Goal: Task Accomplishment & Management: Use online tool/utility

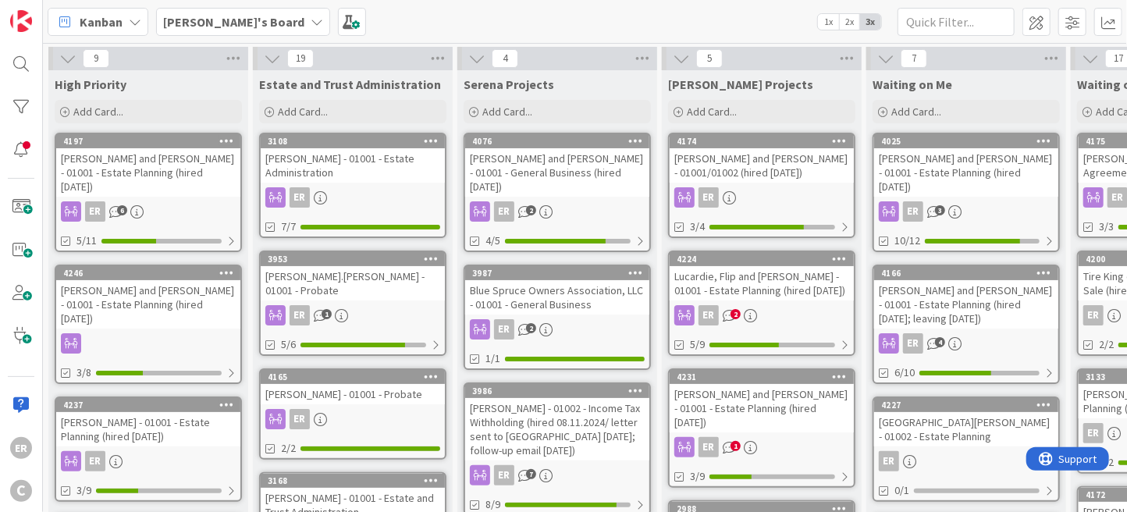
click at [146, 178] on div "[PERSON_NAME] and [PERSON_NAME] - 01001 - Estate Planning (hired [DATE])" at bounding box center [148, 172] width 184 height 48
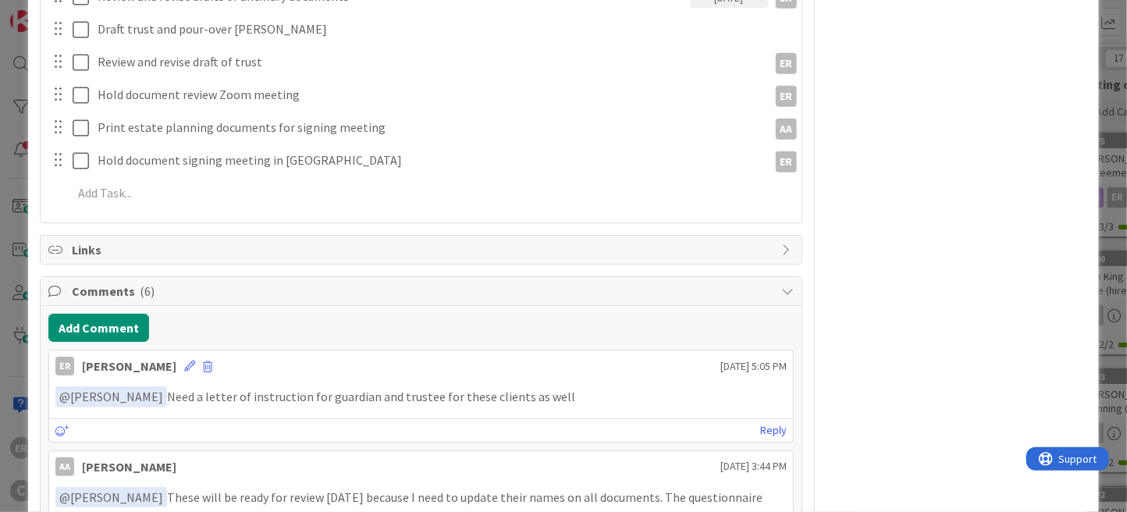
scroll to position [468, 0]
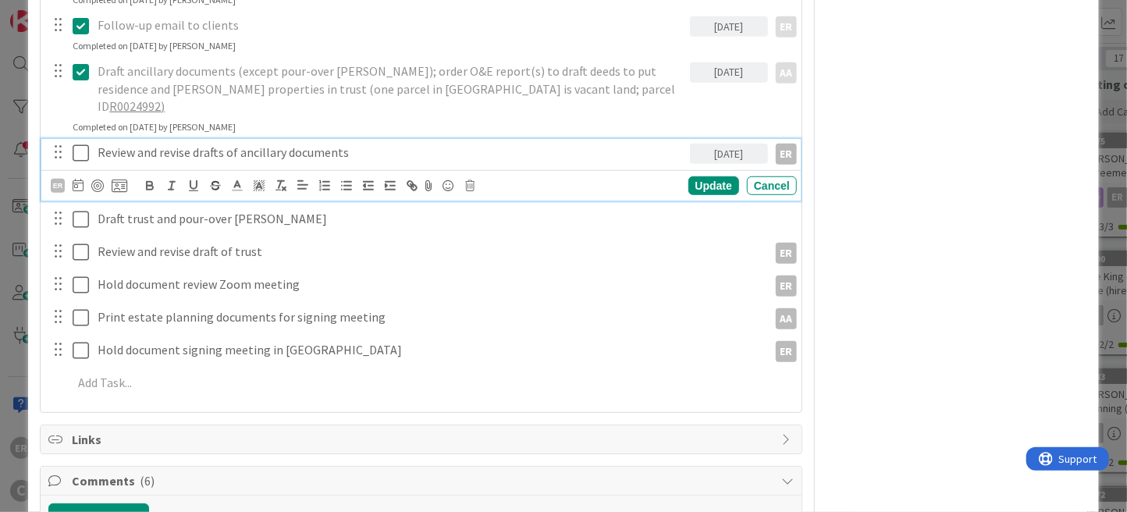
click at [83, 144] on icon at bounding box center [81, 153] width 16 height 19
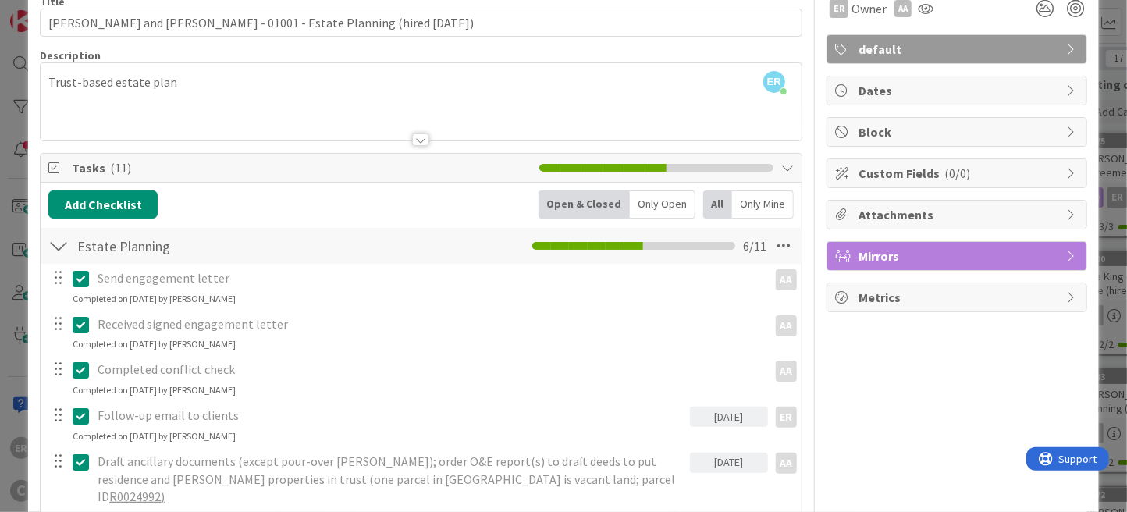
scroll to position [0, 0]
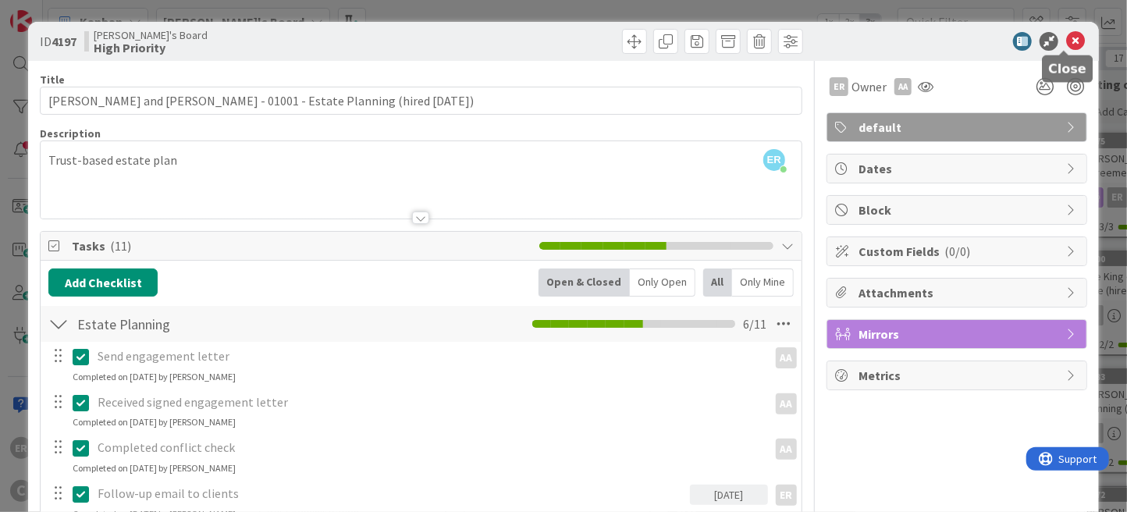
click at [1066, 41] on icon at bounding box center [1075, 41] width 19 height 19
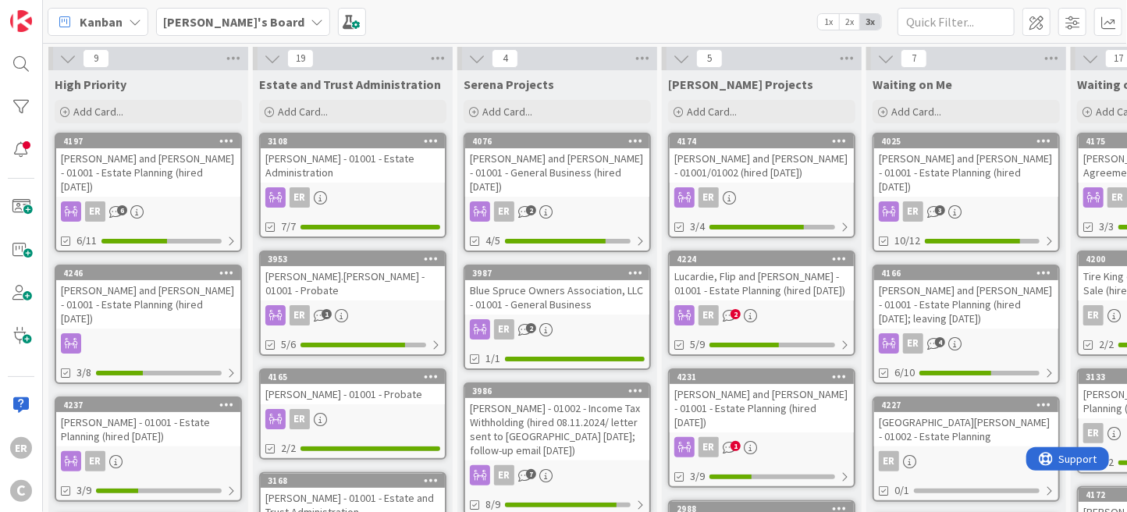
click at [189, 286] on div "[PERSON_NAME] and [PERSON_NAME] - 01001 - Estate Planning (hired [DATE])" at bounding box center [148, 304] width 184 height 48
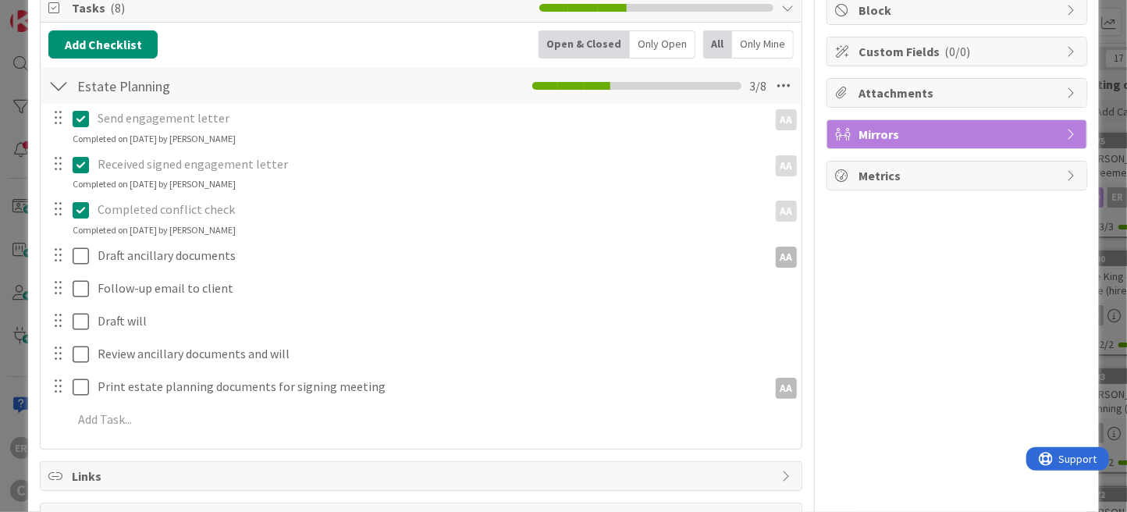
scroll to position [234, 0]
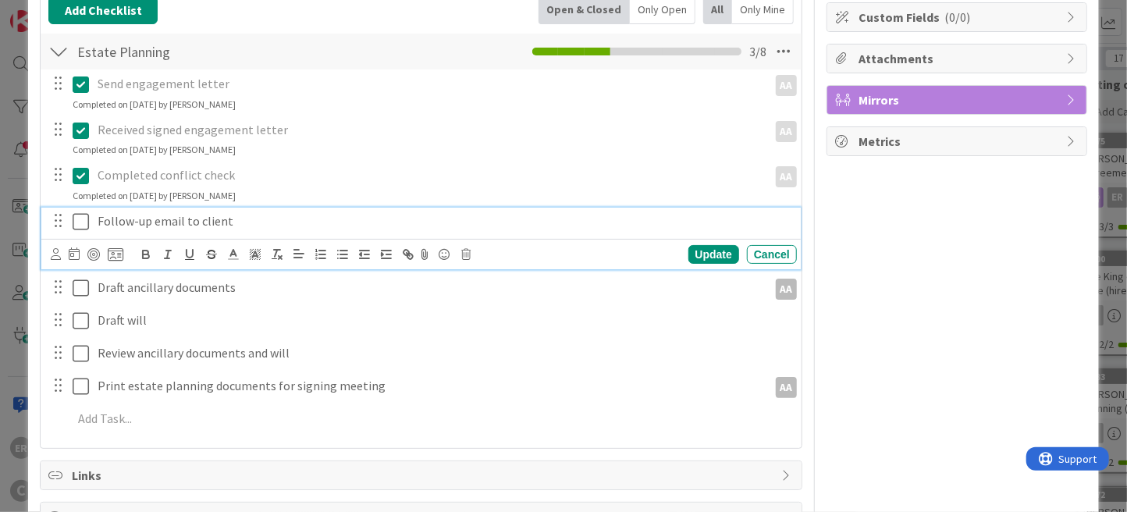
click at [248, 217] on p "Follow-up email to client" at bounding box center [444, 221] width 692 height 18
click at [54, 256] on icon at bounding box center [56, 254] width 10 height 12
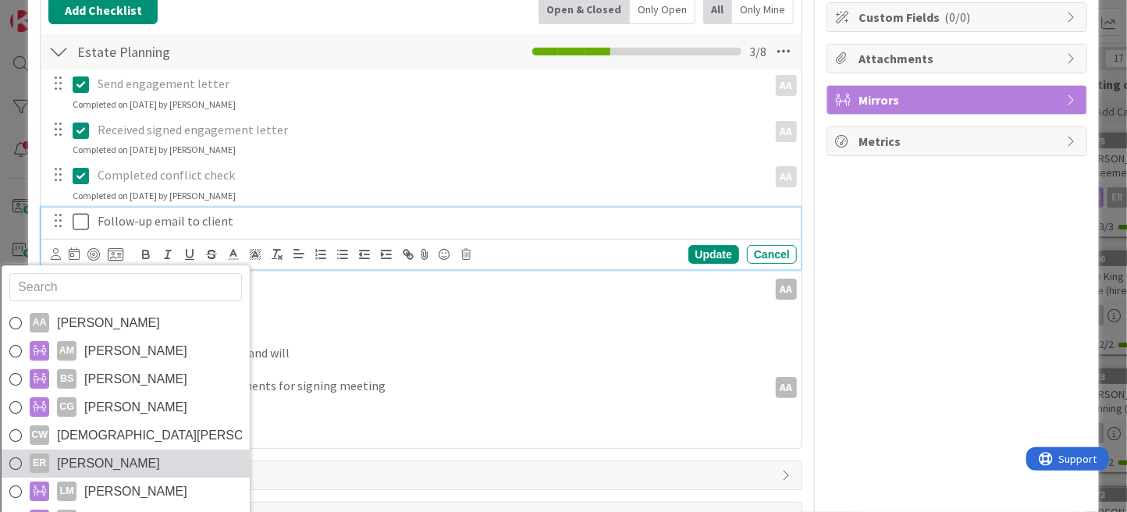
click at [125, 460] on span "[PERSON_NAME]" at bounding box center [108, 463] width 103 height 23
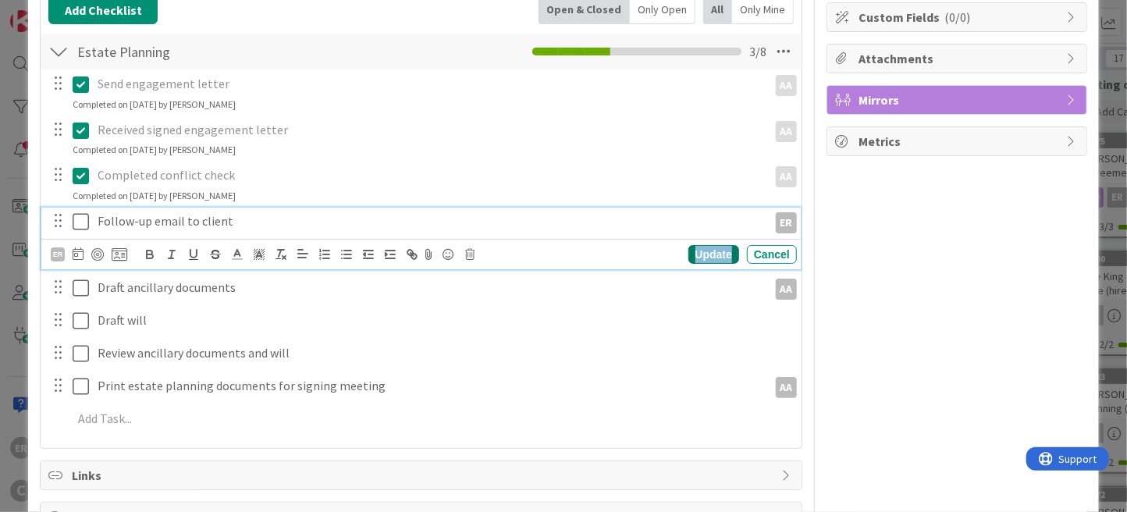
click at [688, 255] on div "Update" at bounding box center [713, 254] width 51 height 19
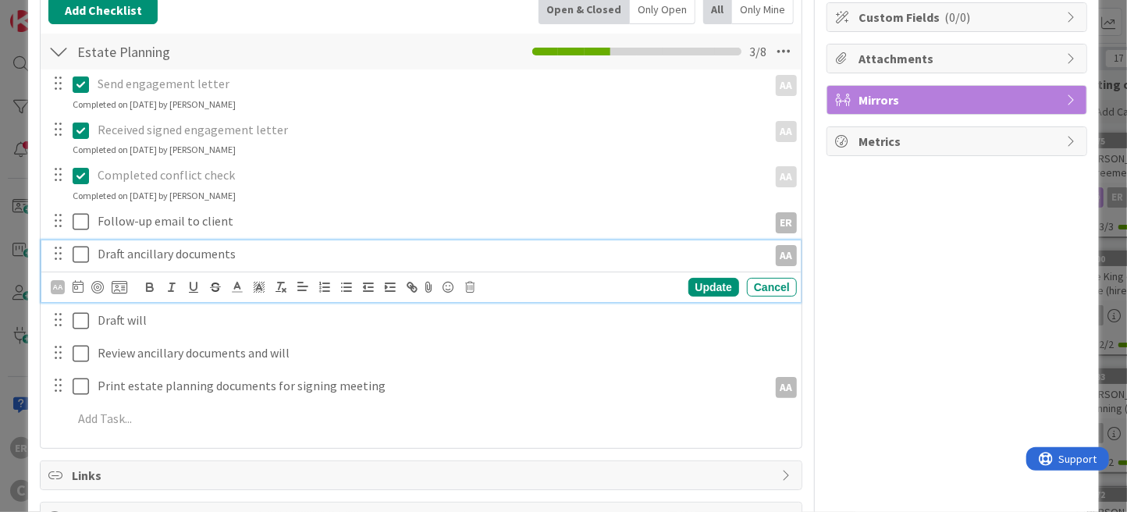
click at [249, 254] on p "Draft ancillary documents" at bounding box center [429, 254] width 663 height 18
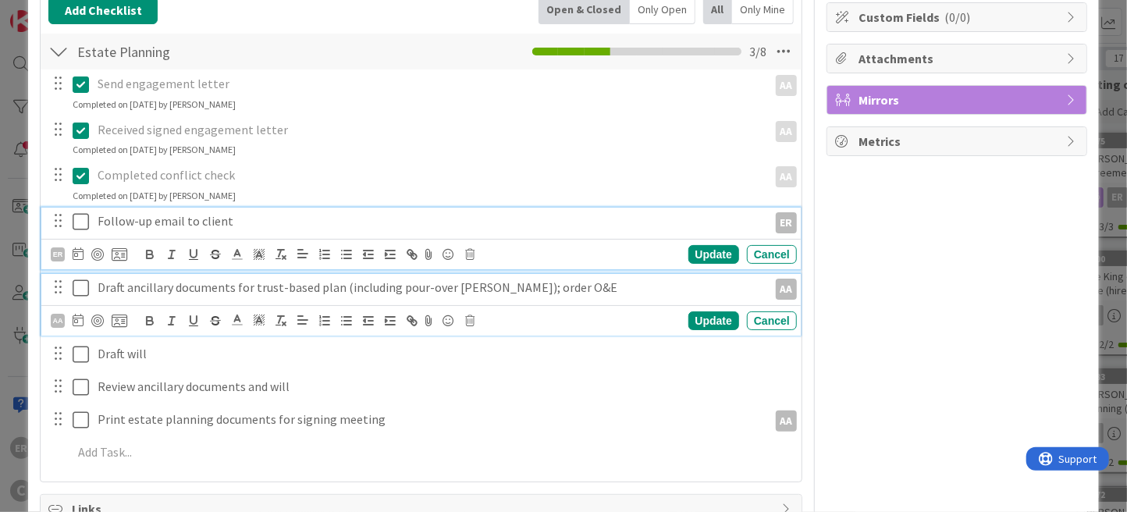
scroll to position [267, 0]
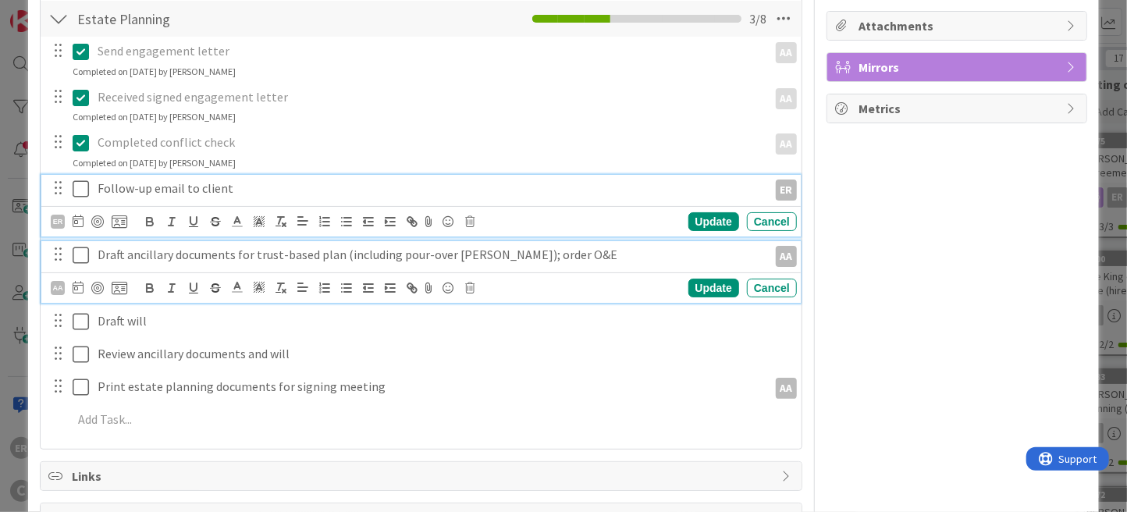
click at [241, 218] on div "Follow-up email to client ER ER AA [PERSON_NAME] AM [PERSON_NAME] BS [PERSON_NA…" at bounding box center [420, 206] width 759 height 62
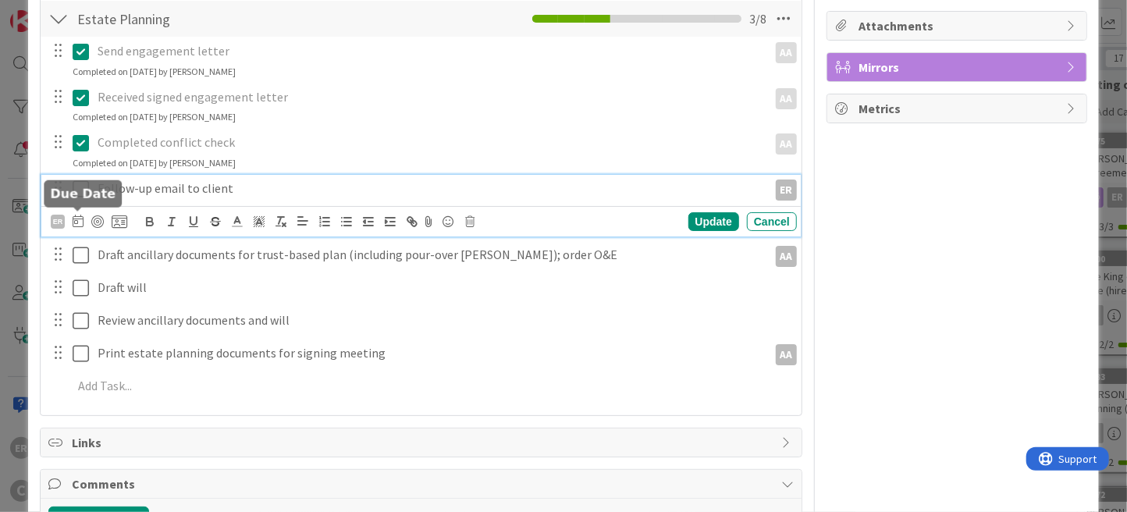
click at [77, 222] on icon at bounding box center [78, 221] width 11 height 12
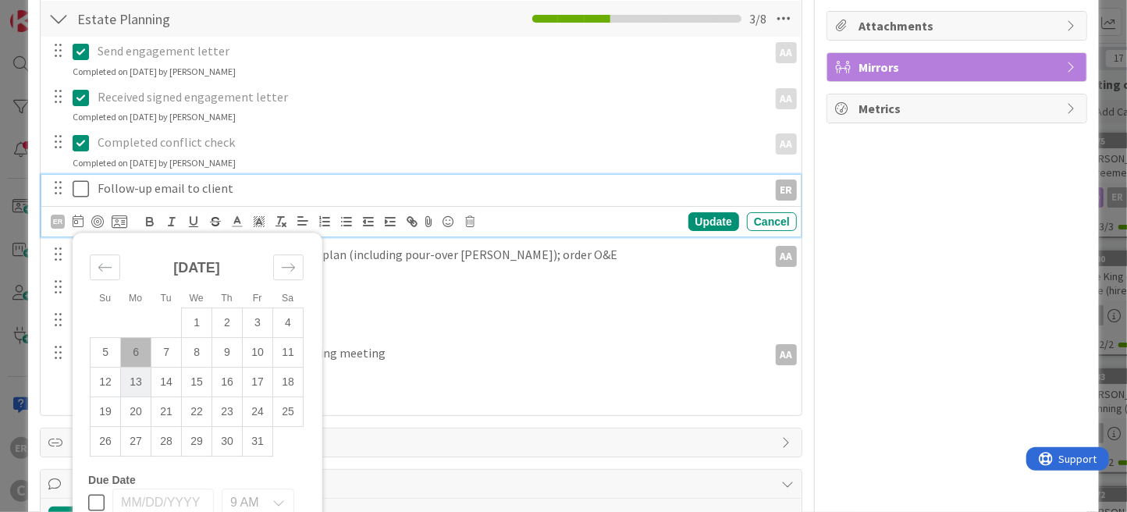
click at [140, 374] on td "13" at bounding box center [136, 383] width 30 height 30
type input "[DATE]"
click at [708, 222] on div "Update" at bounding box center [713, 221] width 51 height 19
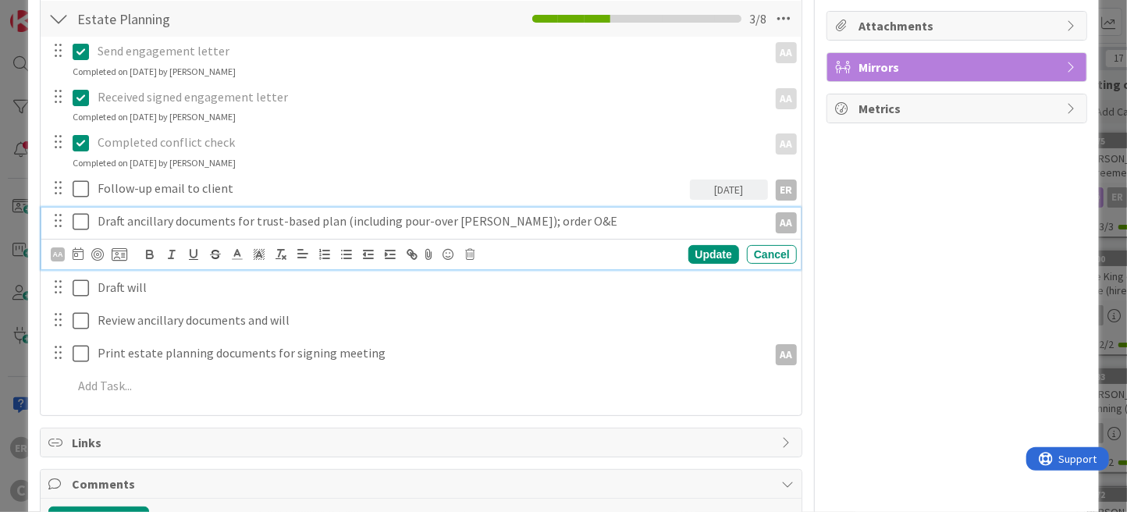
click at [208, 223] on p "Draft ancillary documents for trust-based plan (including pour-over [PERSON_NAM…" at bounding box center [429, 221] width 663 height 18
click at [250, 221] on p "Draft ancillary documents for trust-based plan (including pour-over [PERSON_NAM…" at bounding box center [429, 221] width 663 height 18
click at [330, 218] on p "Draft ancillary documents for individual trust-based plan (including pour-over …" at bounding box center [429, 221] width 663 height 18
drag, startPoint x: 250, startPoint y: 218, endPoint x: 335, endPoint y: 219, distance: 84.3
click at [335, 219] on p "Draft ancillary documents for individual trusts-based plan (including pour-over…" at bounding box center [429, 221] width 663 height 18
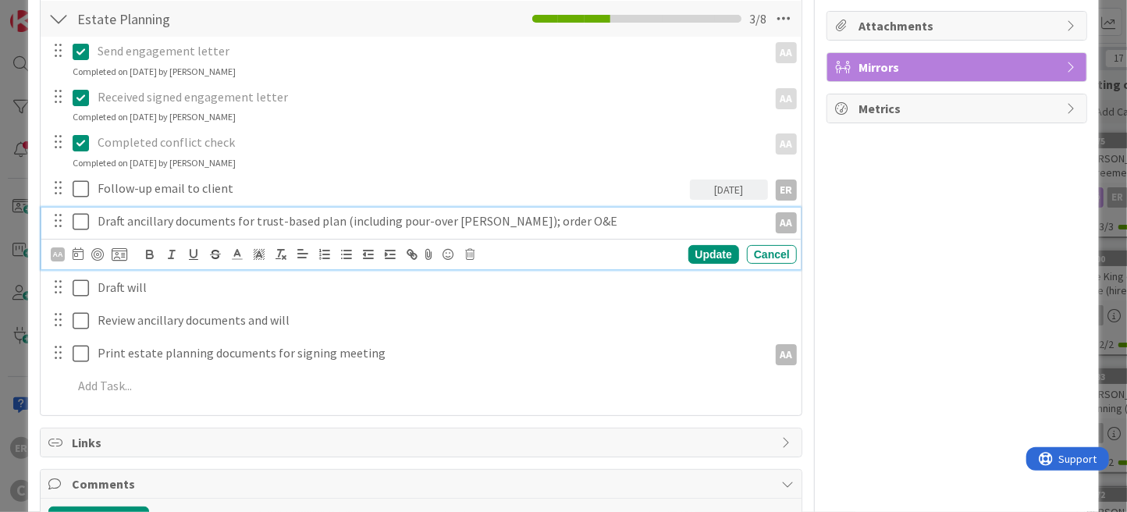
click at [343, 218] on p "Draft ancillary documents for trust-based plan (including pour-over [PERSON_NAM…" at bounding box center [429, 221] width 663 height 18
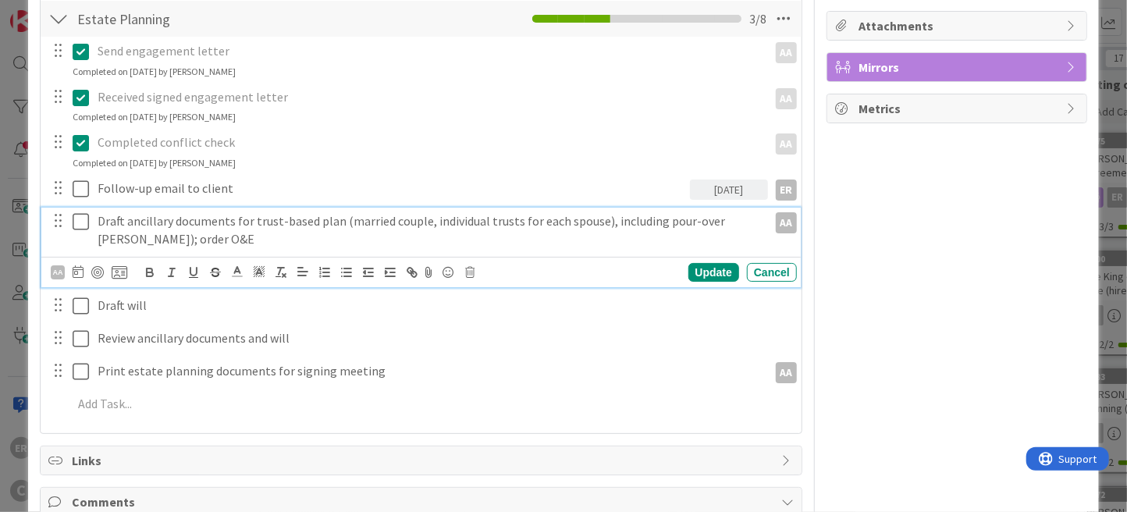
click at [737, 218] on p "Draft ancillary documents for trust-based plan (married couple, individual trus…" at bounding box center [429, 229] width 663 height 35
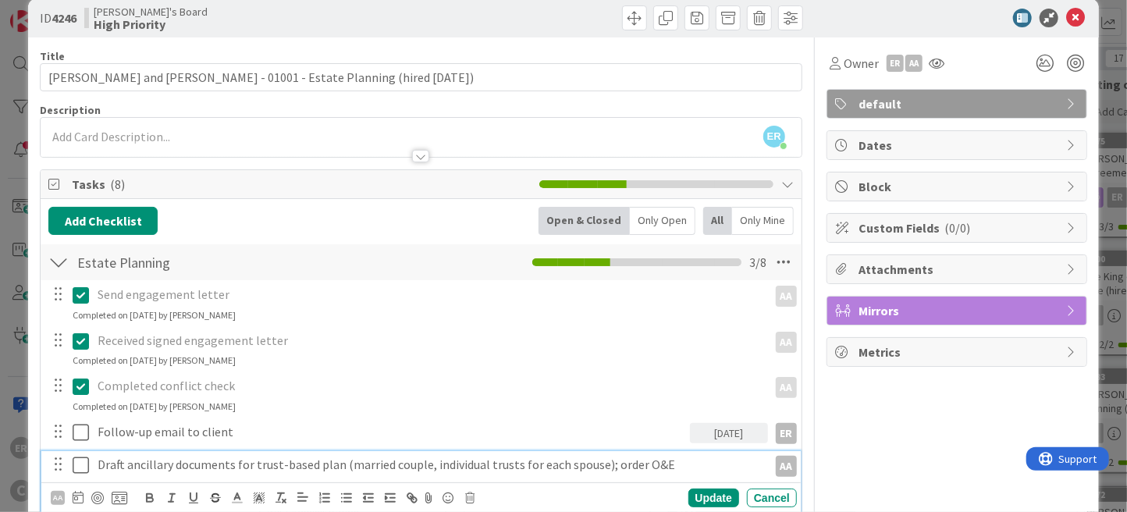
scroll to position [0, 0]
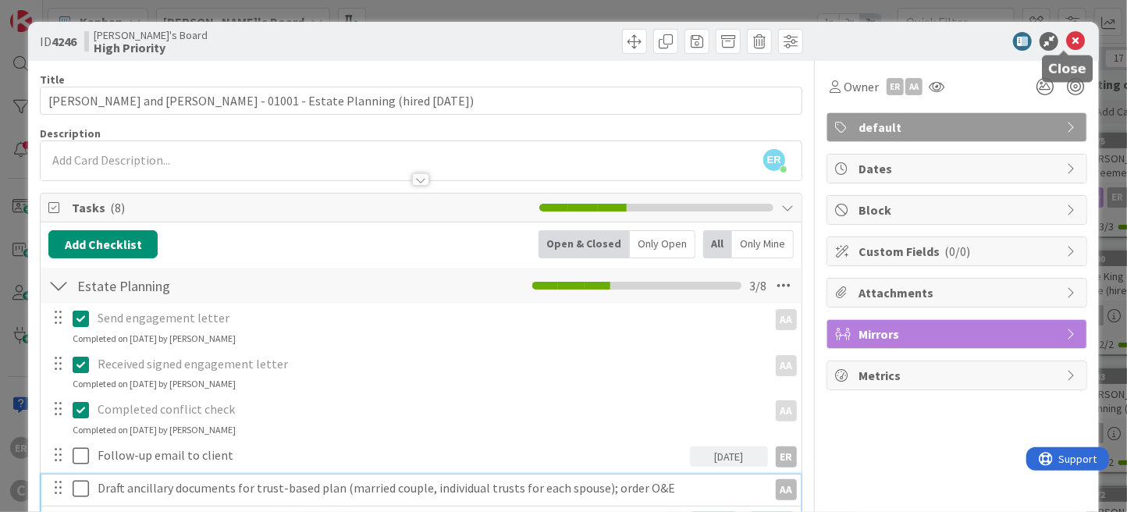
click at [1067, 44] on icon at bounding box center [1075, 41] width 19 height 19
